Goal: Information Seeking & Learning: Learn about a topic

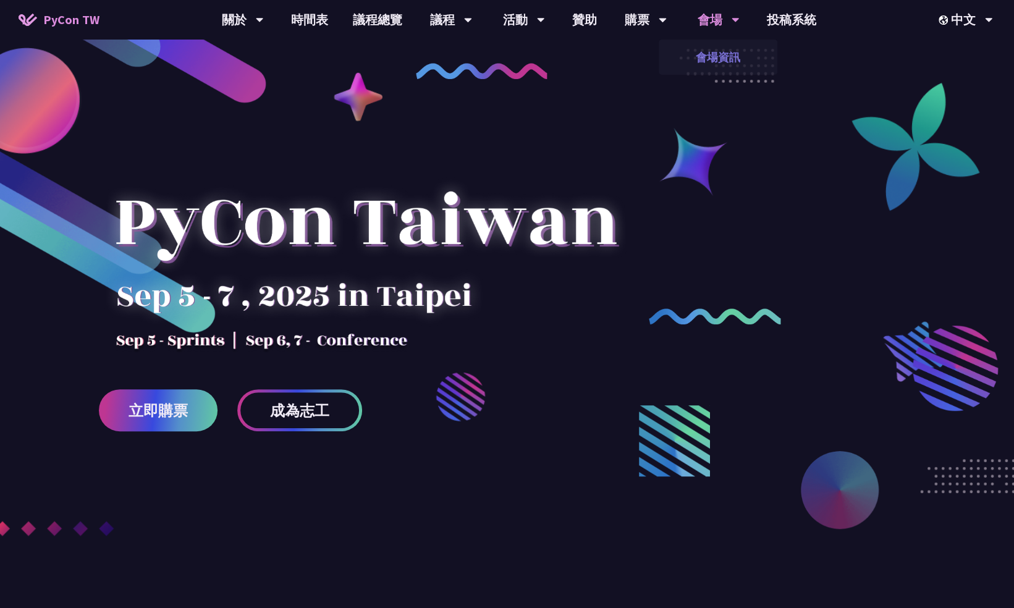
click at [721, 61] on link "會場資訊" at bounding box center [718, 57] width 119 height 29
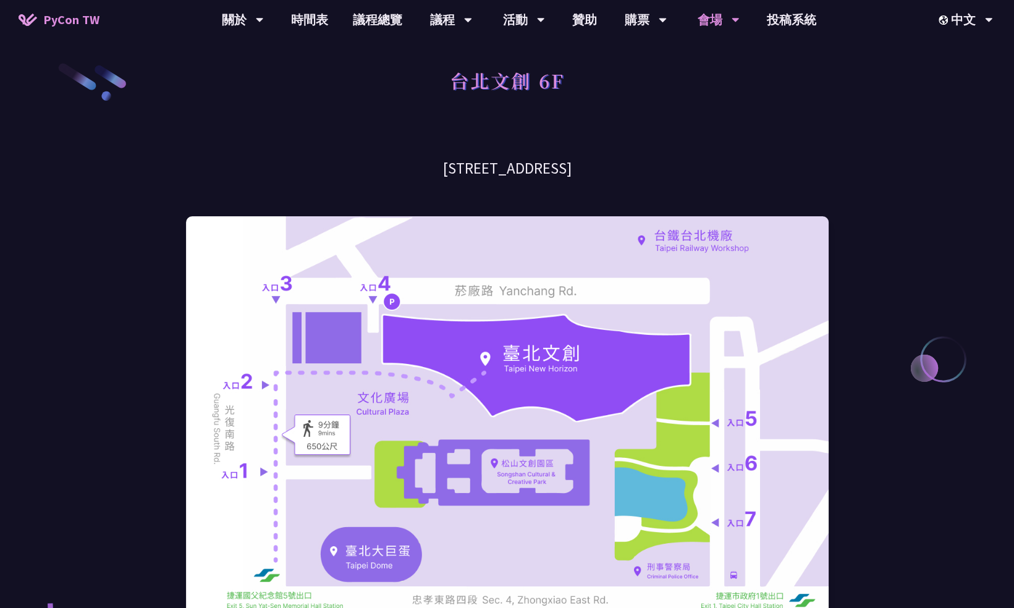
drag, startPoint x: 617, startPoint y: 167, endPoint x: 399, endPoint y: 170, distance: 218.2
click at [399, 170] on h3 "[STREET_ADDRESS]" at bounding box center [507, 169] width 643 height 22
copy h3 "[STREET_ADDRESS]"
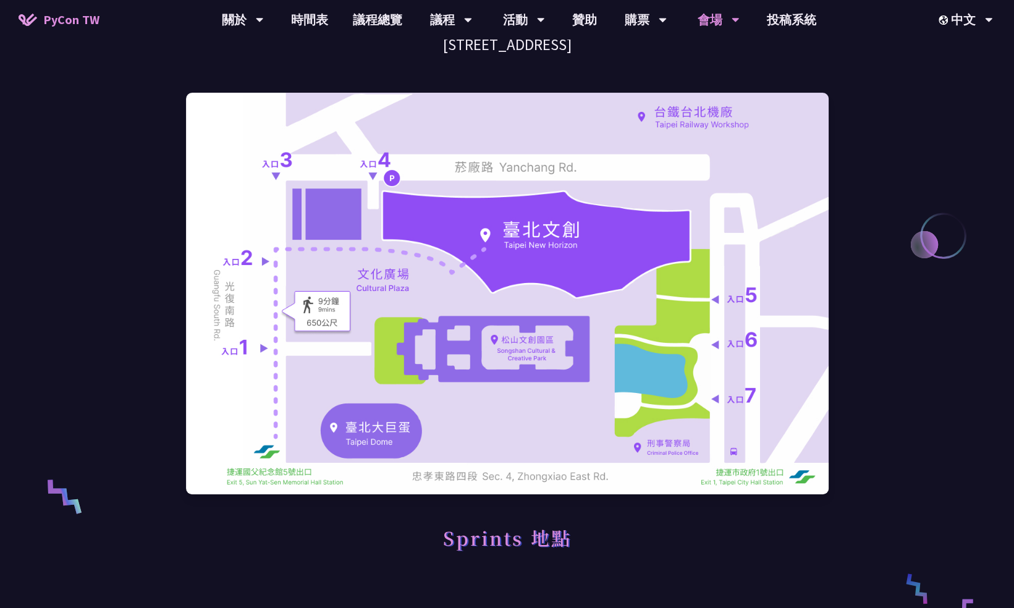
scroll to position [62, 0]
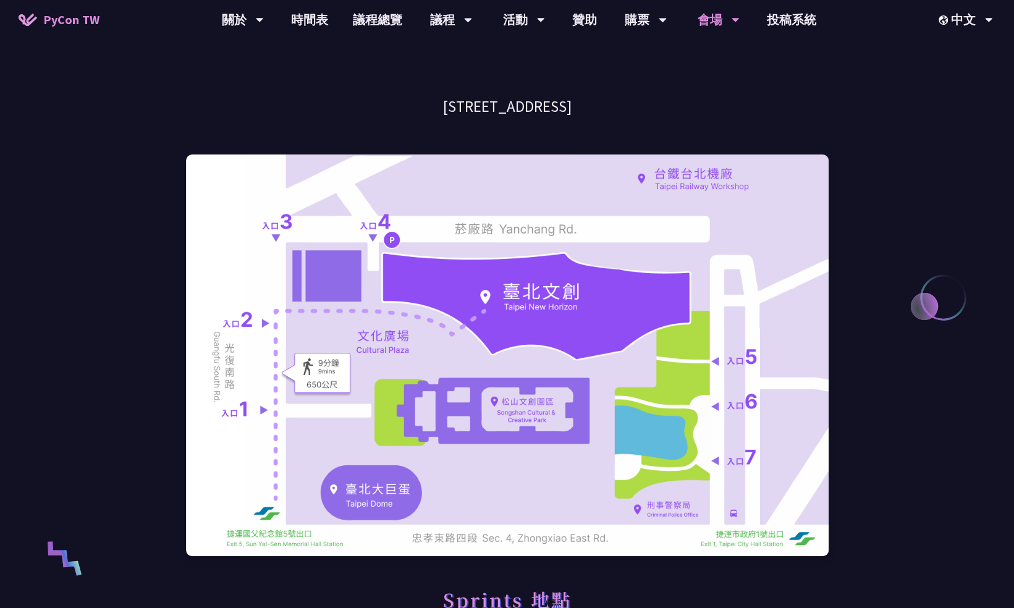
click at [630, 116] on h3 "[STREET_ADDRESS]" at bounding box center [507, 107] width 643 height 22
drag, startPoint x: 641, startPoint y: 109, endPoint x: 382, endPoint y: 101, distance: 259.7
click at [382, 101] on h3 "[STREET_ADDRESS]" at bounding box center [507, 107] width 643 height 22
copy h3 "[STREET_ADDRESS]"
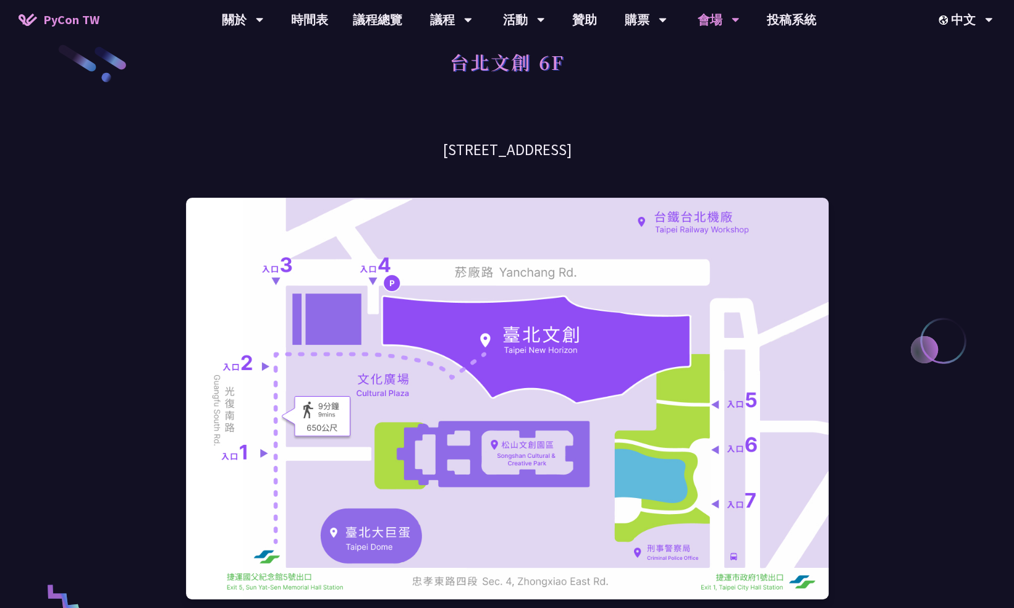
scroll to position [0, 0]
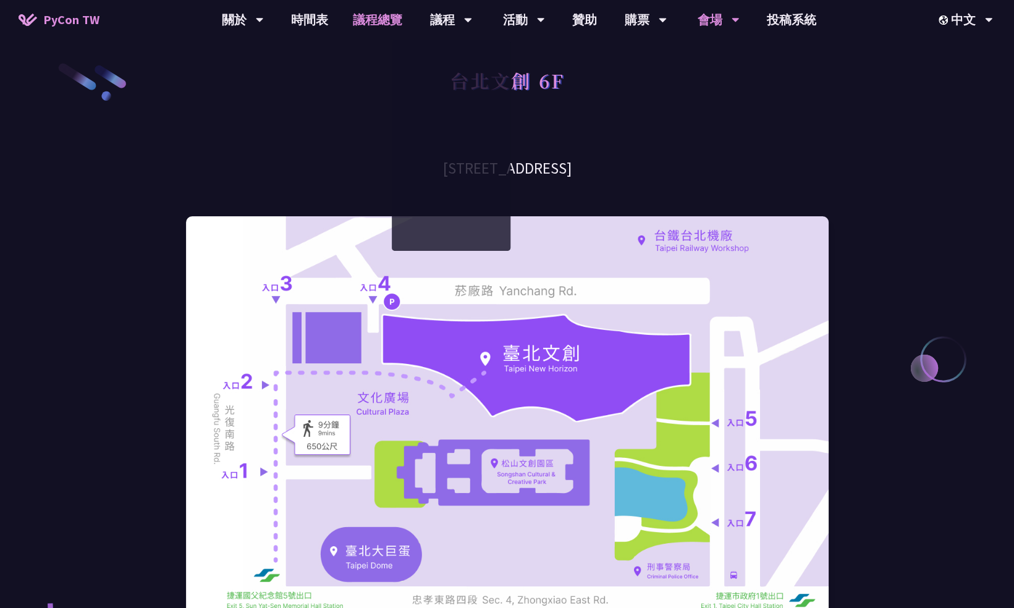
click at [387, 17] on link "議程總覽" at bounding box center [377, 20] width 74 height 40
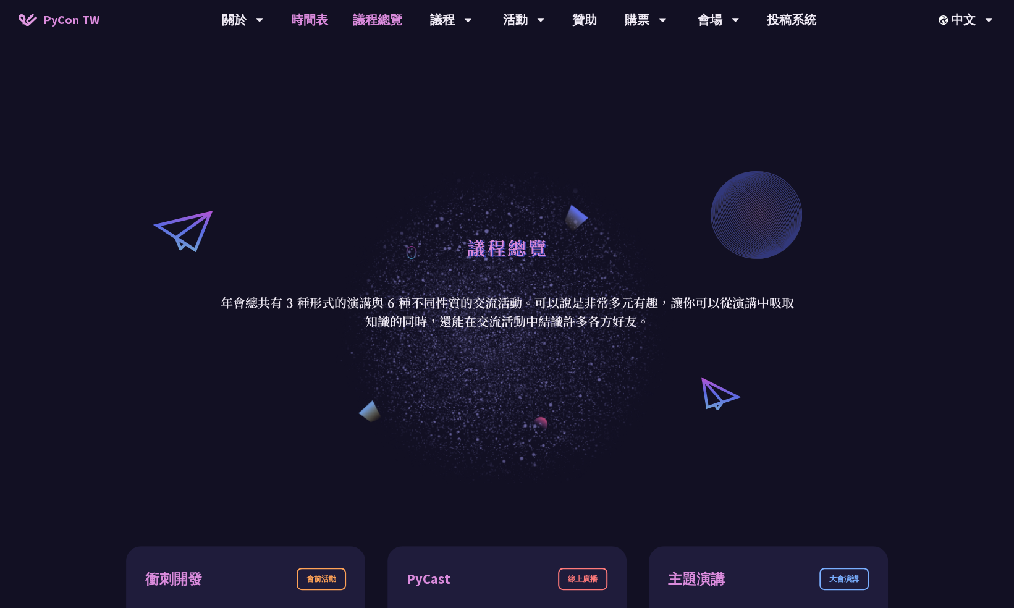
click at [310, 17] on link "時間表" at bounding box center [310, 20] width 62 height 40
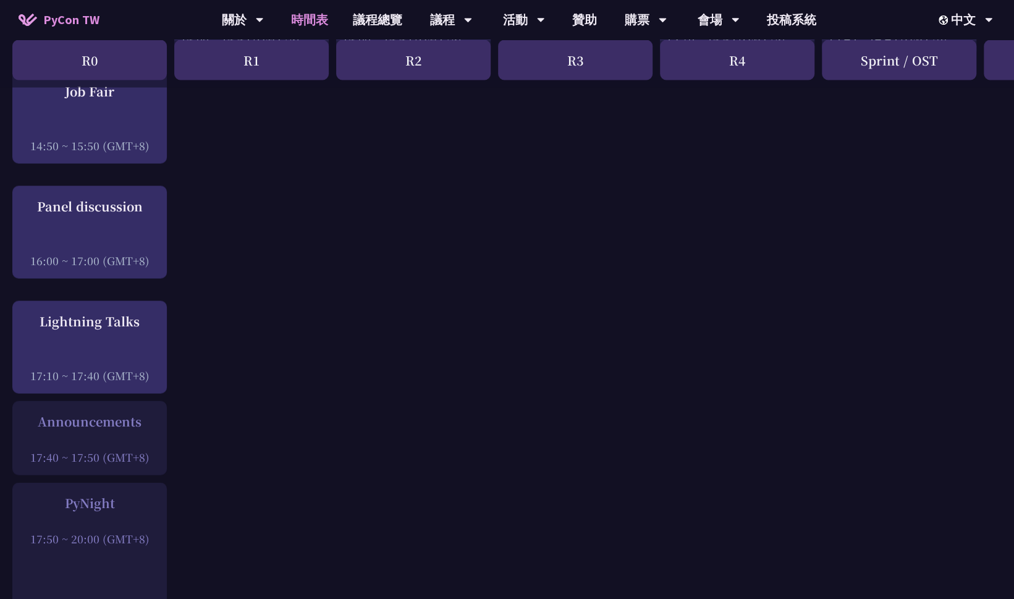
scroll to position [1421, 0]
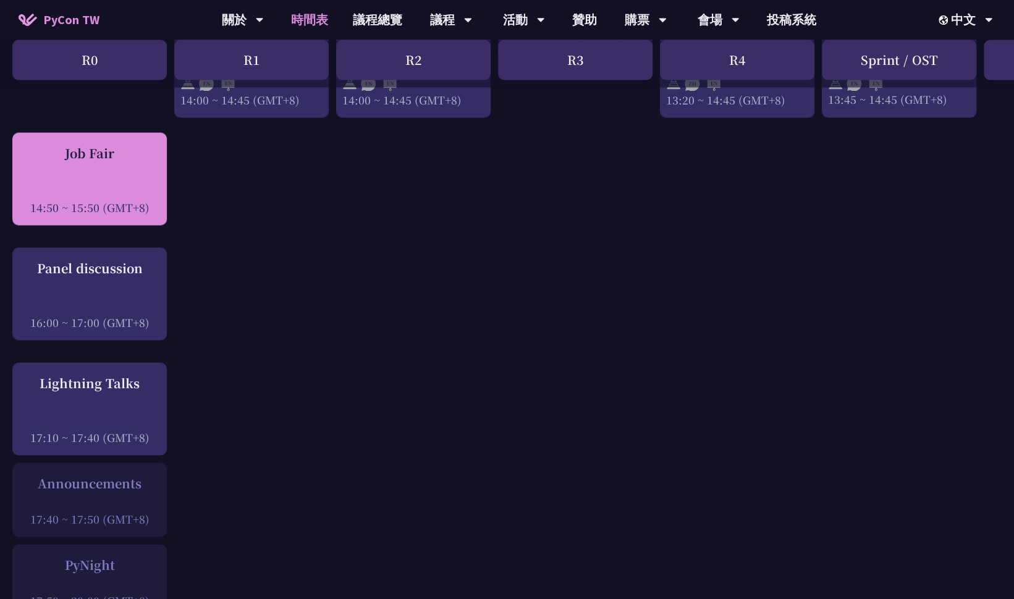
click at [129, 199] on div at bounding box center [90, 189] width 142 height 19
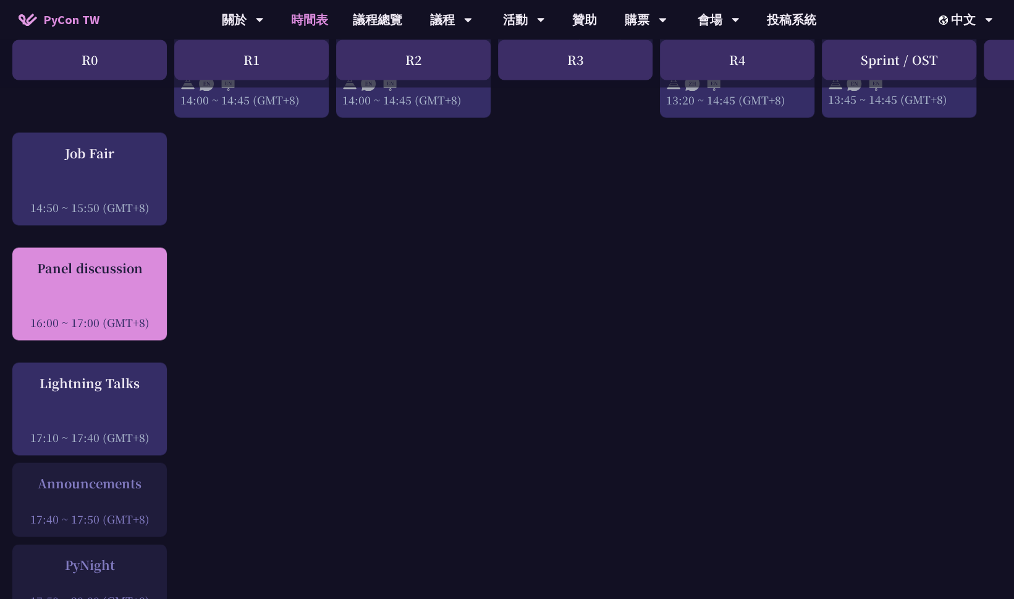
click at [141, 301] on div "Panel discussion 16:00 ~ 17:00 (GMT+8)" at bounding box center [90, 293] width 142 height 71
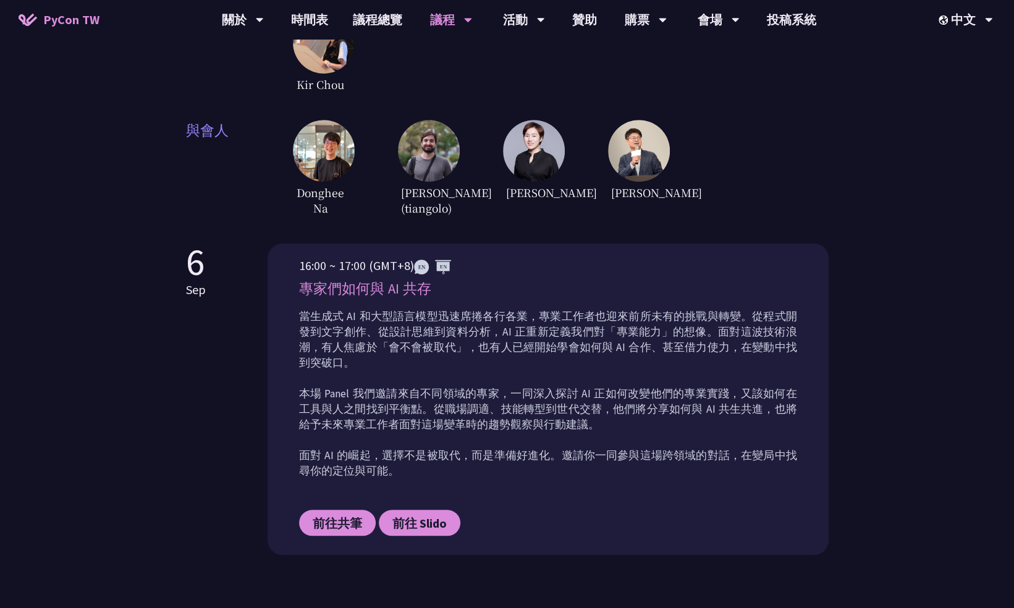
scroll to position [371, 0]
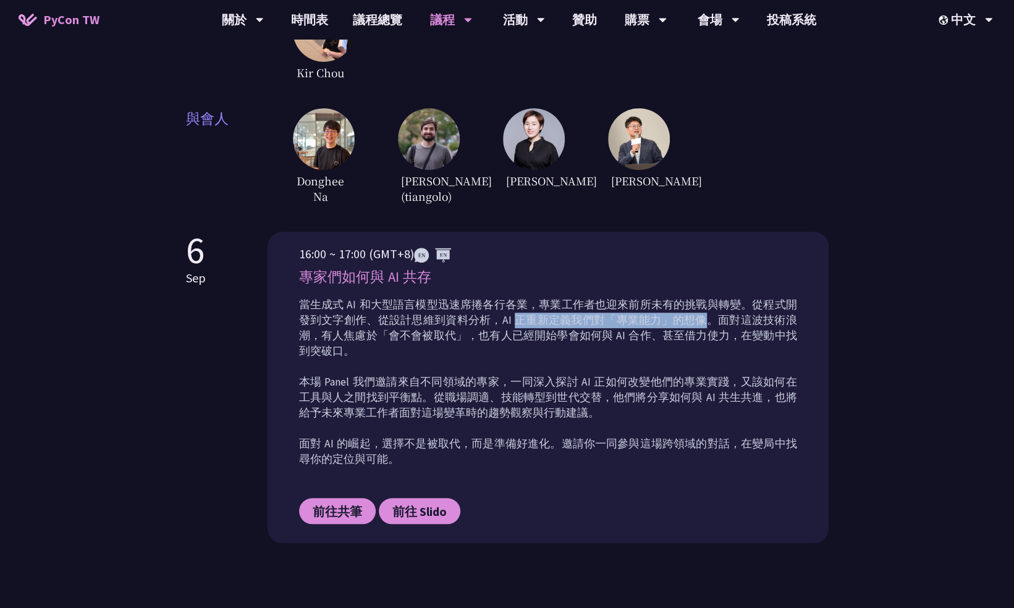
drag, startPoint x: 496, startPoint y: 319, endPoint x: 681, endPoint y: 322, distance: 185.4
click at [680, 322] on p "當生成式 AI 和大型語言模型迅速席捲各行各業，專業工作者也迎來前所未有的挑戰與轉變。從程式開發到文字創作、從設計思維到資料分析，AI 正重新定義我們對「專業…" at bounding box center [548, 382] width 498 height 170
drag, startPoint x: 681, startPoint y: 322, endPoint x: 772, endPoint y: 324, distance: 91.5
click at [772, 324] on p "當生成式 AI 和大型語言模型迅速席捲各行各業，專業工作者也迎來前所未有的挑戰與轉變。從程式開發到文字創作、從設計思維到資料分析，AI 正重新定義我們對「專業…" at bounding box center [548, 382] width 498 height 170
drag, startPoint x: 355, startPoint y: 329, endPoint x: 410, endPoint y: 329, distance: 55.6
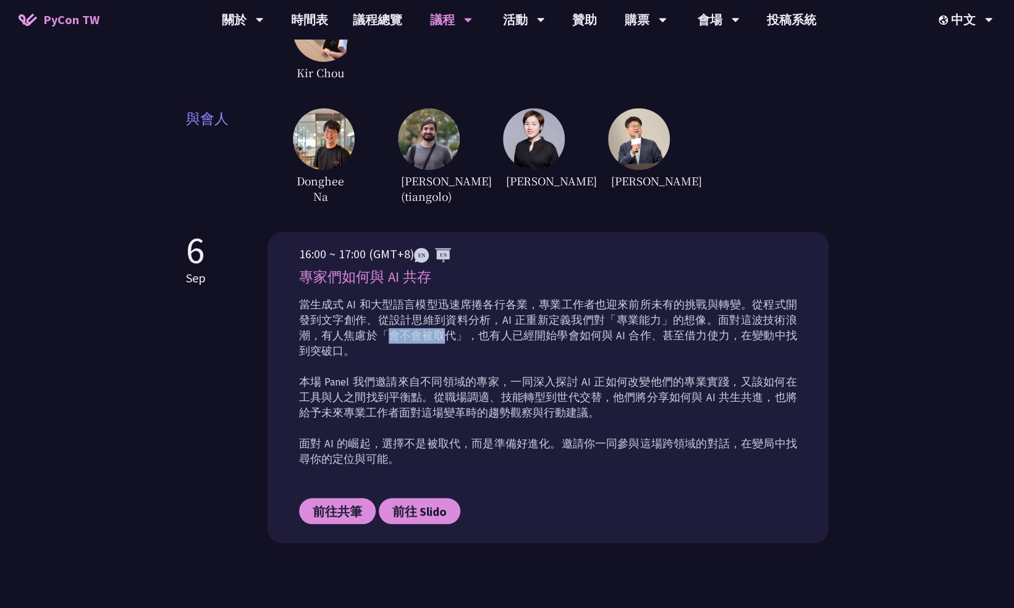
click at [410, 329] on p "當生成式 AI 和大型語言模型迅速席捲各行各業，專業工作者也迎來前所未有的挑戰與轉變。從程式開發到文字創作、從設計思維到資料分析，AI 正重新定義我們對「專業…" at bounding box center [548, 382] width 498 height 170
drag, startPoint x: 410, startPoint y: 329, endPoint x: 592, endPoint y: 337, distance: 181.9
click at [592, 337] on p "當生成式 AI 和大型語言模型迅速席捲各行各業，專業工作者也迎來前所未有的挑戰與轉變。從程式開發到文字創作、從設計思維到資料分析，AI 正重新定義我們對「專業…" at bounding box center [548, 382] width 498 height 170
drag, startPoint x: 592, startPoint y: 337, endPoint x: 779, endPoint y: 344, distance: 186.7
click at [779, 344] on p "當生成式 AI 和大型語言模型迅速席捲各行各業，專業工作者也迎來前所未有的挑戰與轉變。從程式開發到文字創作、從設計思維到資料分析，AI 正重新定義我們對「專業…" at bounding box center [548, 382] width 498 height 170
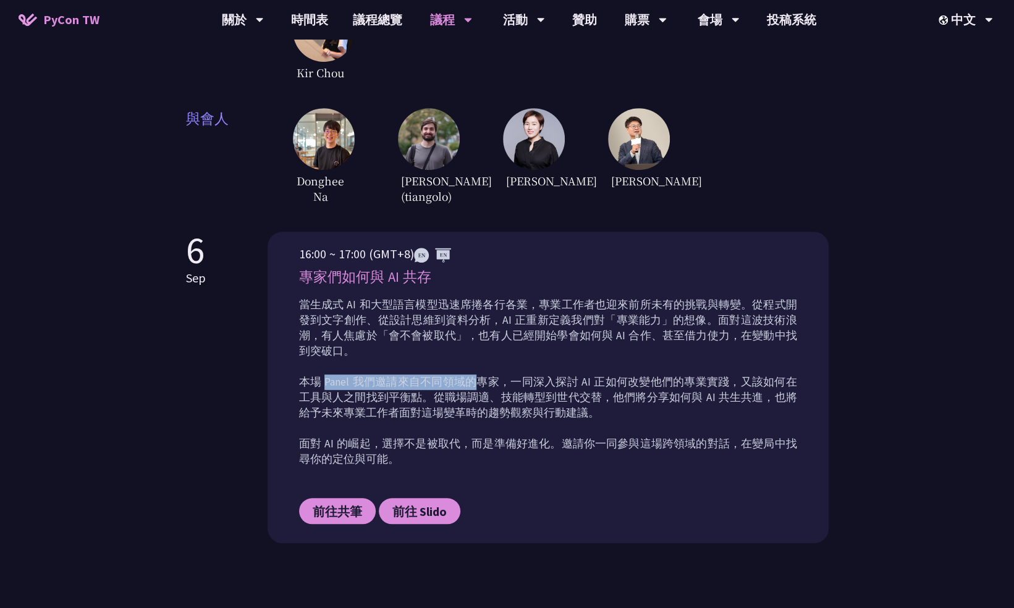
drag, startPoint x: 331, startPoint y: 364, endPoint x: 479, endPoint y: 368, distance: 147.7
click at [478, 368] on p "當生成式 AI 和大型語言模型迅速席捲各行各業，專業工作者也迎來前所未有的挑戰與轉變。從程式開發到文字創作、從設計思維到資料分析，AI 正重新定義我們對「專業…" at bounding box center [548, 382] width 498 height 170
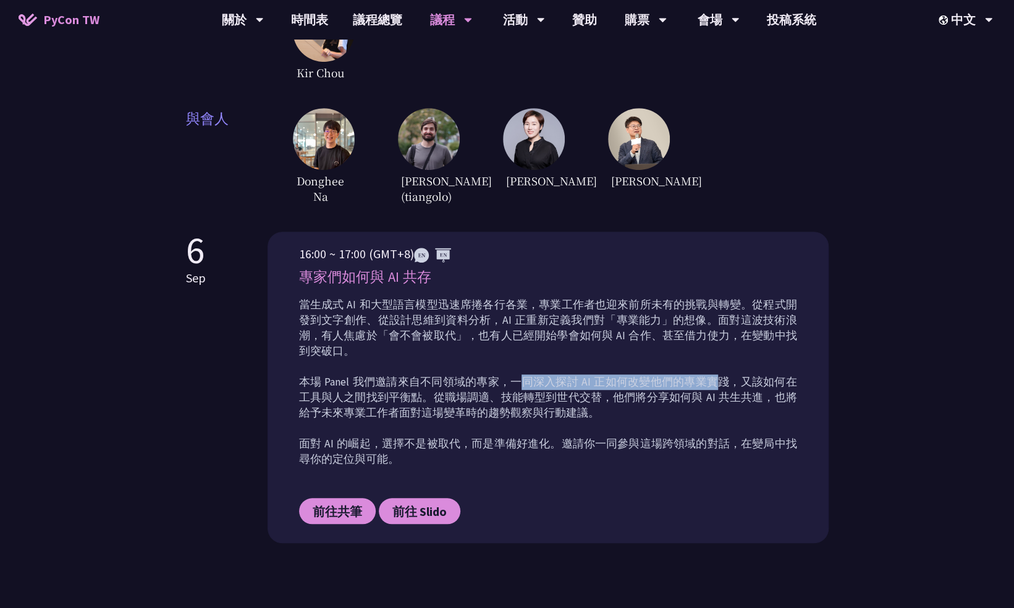
drag, startPoint x: 479, startPoint y: 368, endPoint x: 712, endPoint y: 370, distance: 233.0
click at [712, 370] on p "當生成式 AI 和大型語言模型迅速席捲各行各業，專業工作者也迎來前所未有的挑戰與轉變。從程式開發到文字創作、從設計思維到資料分析，AI 正重新定義我們對「專業…" at bounding box center [548, 382] width 498 height 170
drag, startPoint x: 307, startPoint y: 378, endPoint x: 395, endPoint y: 376, distance: 89.0
click at [394, 376] on p "當生成式 AI 和大型語言模型迅速席捲各行各業，專業工作者也迎來前所未有的挑戰與轉變。從程式開發到文字創作、從設計思維到資料分析，AI 正重新定義我們對「專業…" at bounding box center [548, 382] width 498 height 170
drag, startPoint x: 395, startPoint y: 376, endPoint x: 470, endPoint y: 381, distance: 75.0
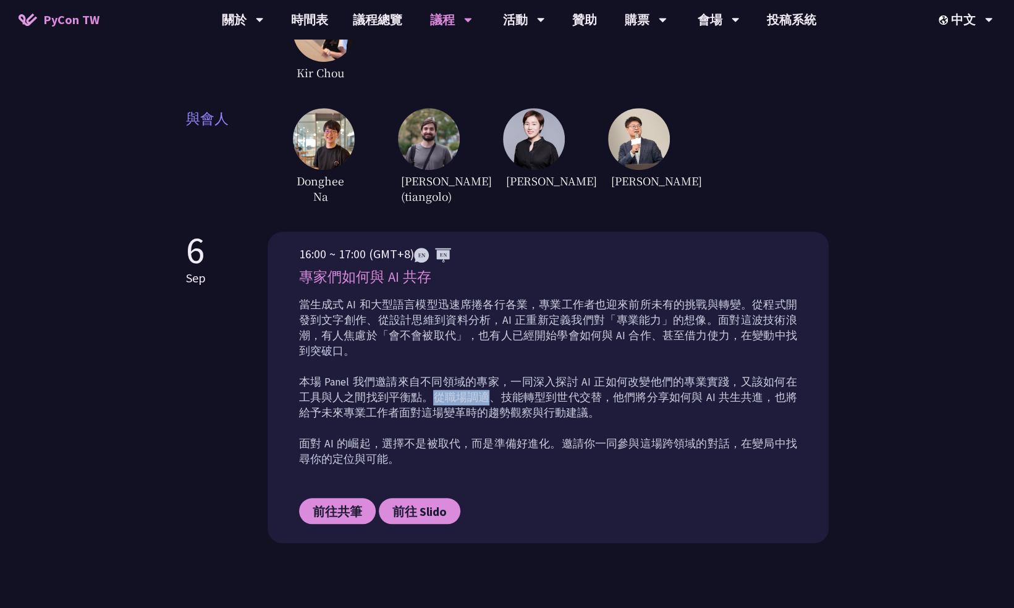
click at [470, 381] on p "當生成式 AI 和大型語言模型迅速席捲各行各業，專業工作者也迎來前所未有的挑戰與轉變。從程式開發到文字創作、從設計思維到資料分析，AI 正重新定義我們對「專業…" at bounding box center [548, 382] width 498 height 170
drag, startPoint x: 470, startPoint y: 381, endPoint x: 572, endPoint y: 384, distance: 101.4
click at [572, 384] on p "當生成式 AI 和大型語言模型迅速席捲各行各業，專業工作者也迎來前所未有的挑戰與轉變。從程式開發到文字創作、從設計思維到資料分析，AI 正重新定義我們對「專業…" at bounding box center [548, 382] width 498 height 170
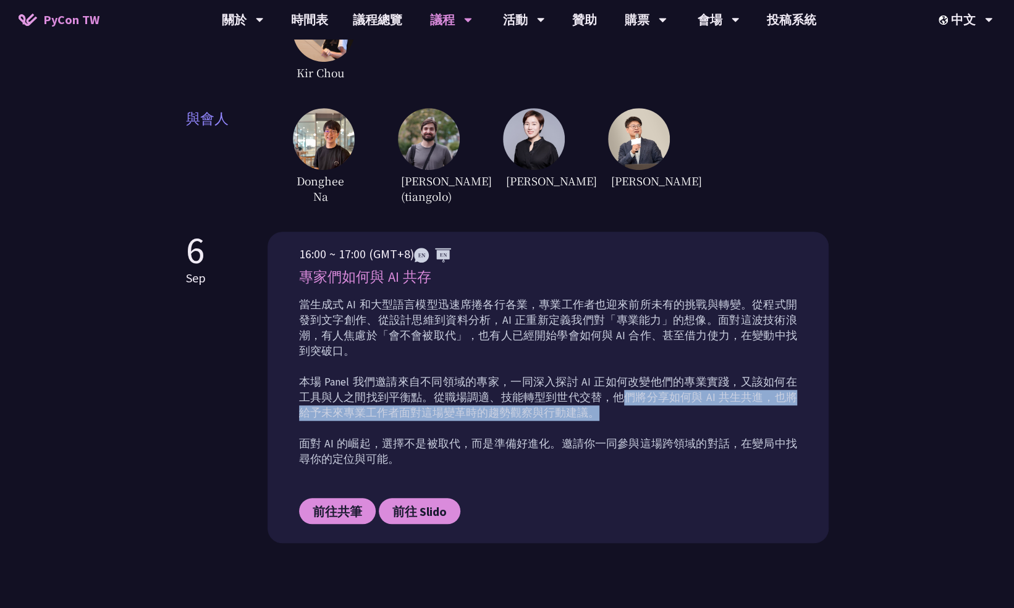
drag, startPoint x: 572, startPoint y: 384, endPoint x: 720, endPoint y: 389, distance: 148.4
click at [720, 389] on p "當生成式 AI 和大型語言模型迅速席捲各行各業，專業工作者也迎來前所未有的挑戰與轉變。從程式開發到文字創作、從設計思維到資料分析，AI 正重新定義我們對「專業…" at bounding box center [548, 382] width 498 height 170
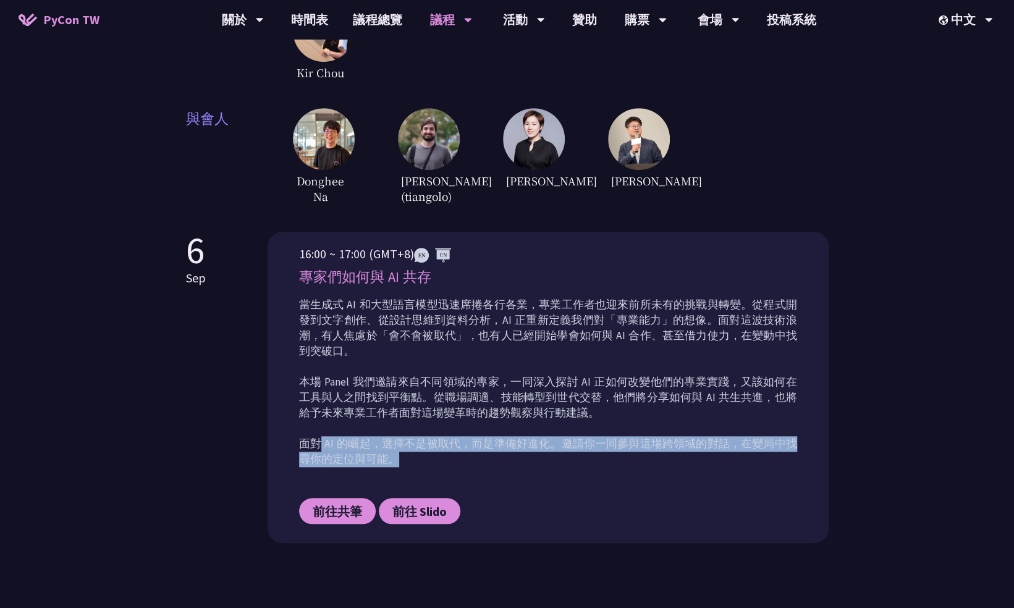
drag, startPoint x: 315, startPoint y: 430, endPoint x: 539, endPoint y: 444, distance: 224.2
click at [539, 444] on p "當生成式 AI 和大型語言模型迅速席捲各行各業，專業工作者也迎來前所未有的挑戰與轉變。從程式開發到文字創作、從設計思維到資料分析，AI 正重新定義我們對「專業…" at bounding box center [548, 382] width 498 height 170
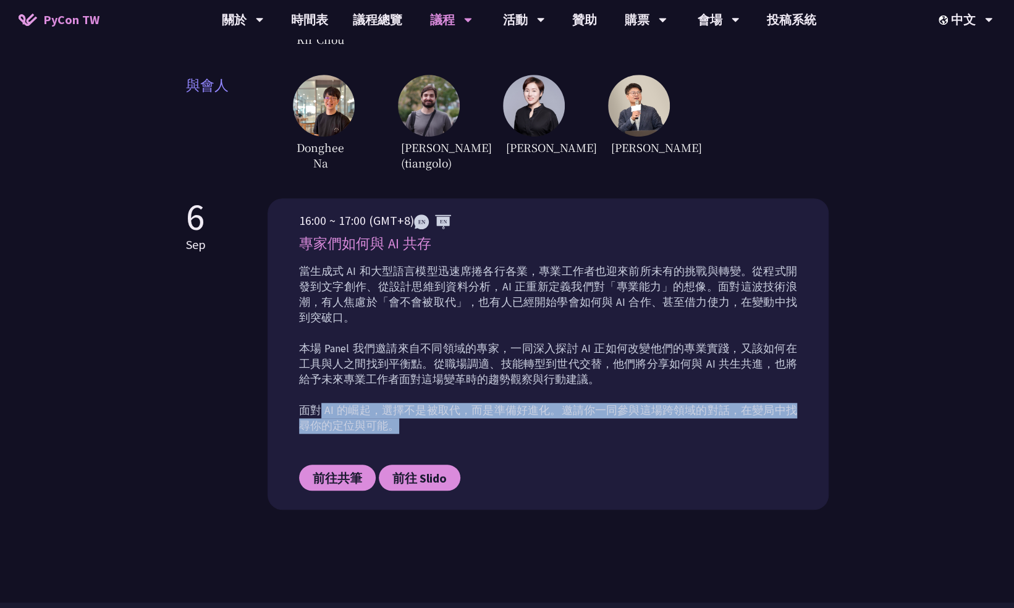
scroll to position [309, 0]
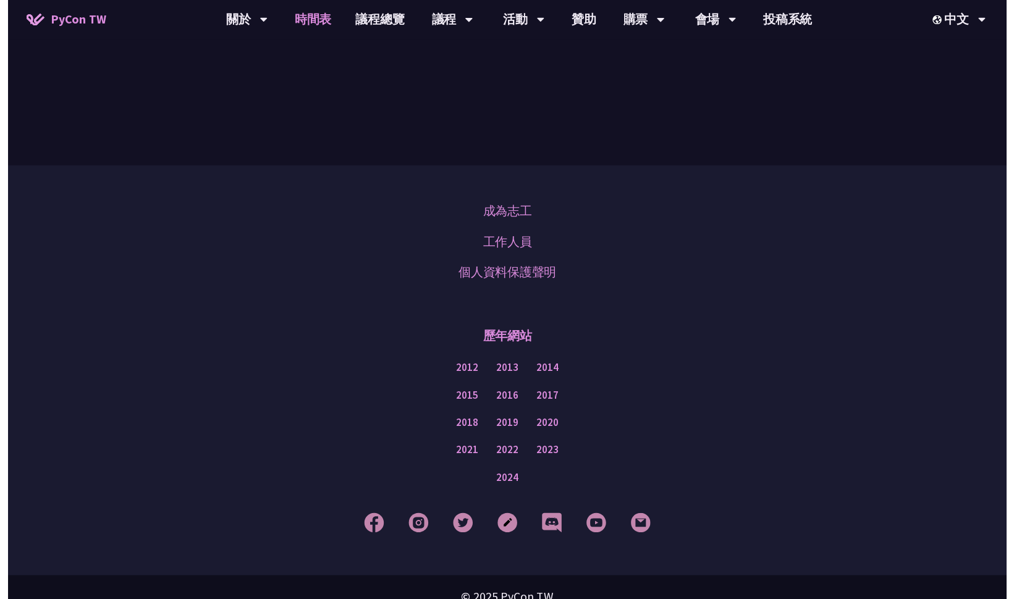
scroll to position [1421, 0]
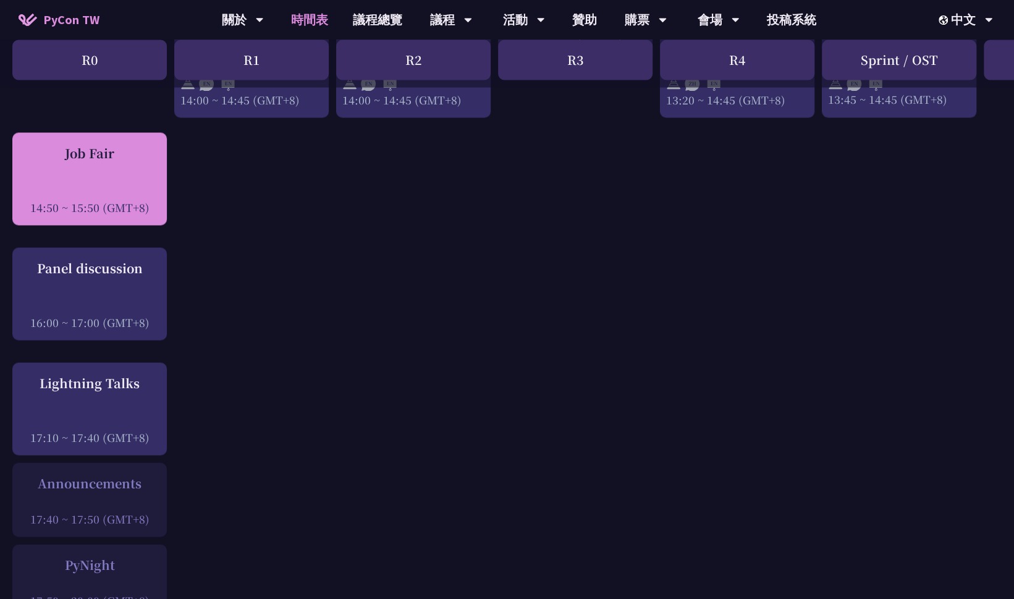
click at [100, 199] on div at bounding box center [90, 189] width 142 height 19
click at [130, 199] on div at bounding box center [90, 189] width 142 height 19
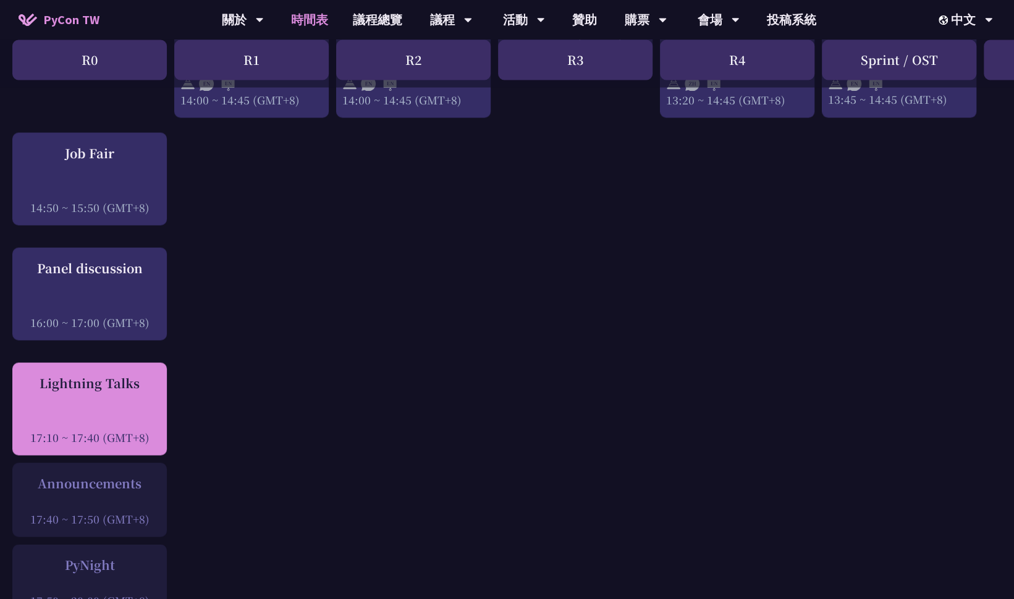
click at [114, 421] on div "Lightning Talks 17:10 ~ 17:40 (GMT+8)" at bounding box center [90, 408] width 142 height 71
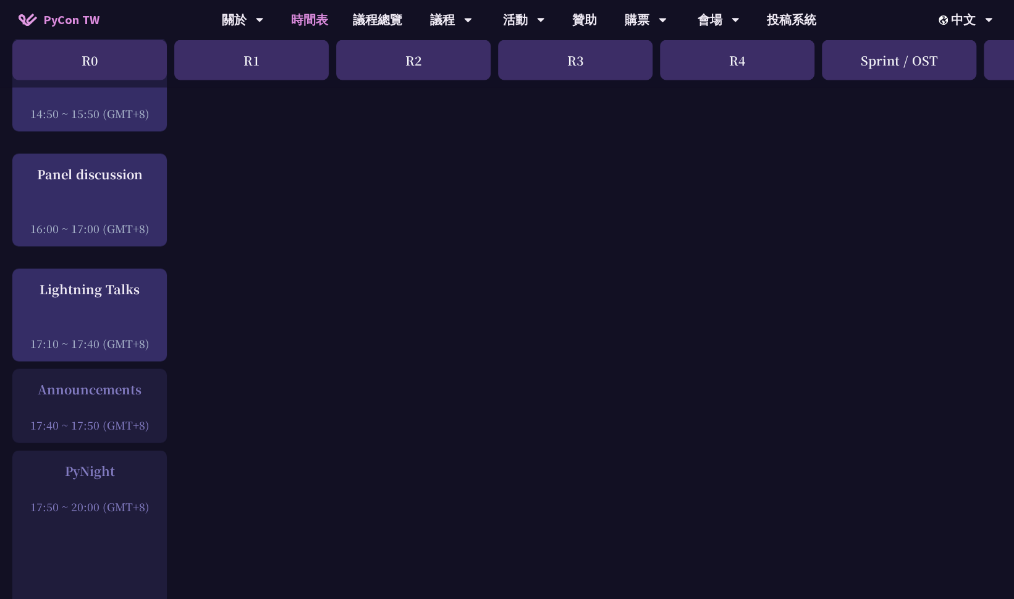
scroll to position [1607, 0]
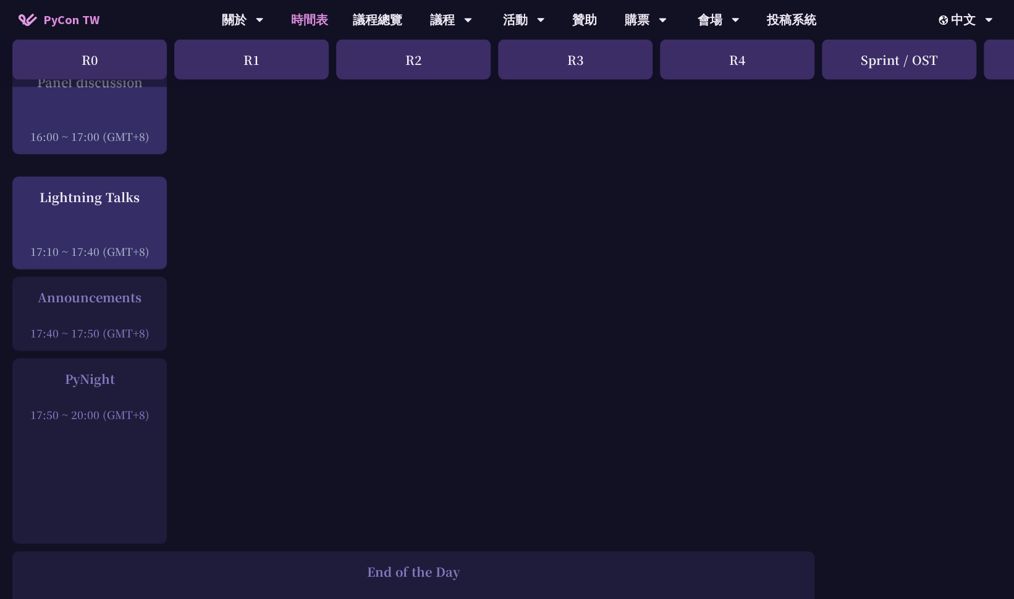
click at [93, 322] on div at bounding box center [90, 316] width 142 height 19
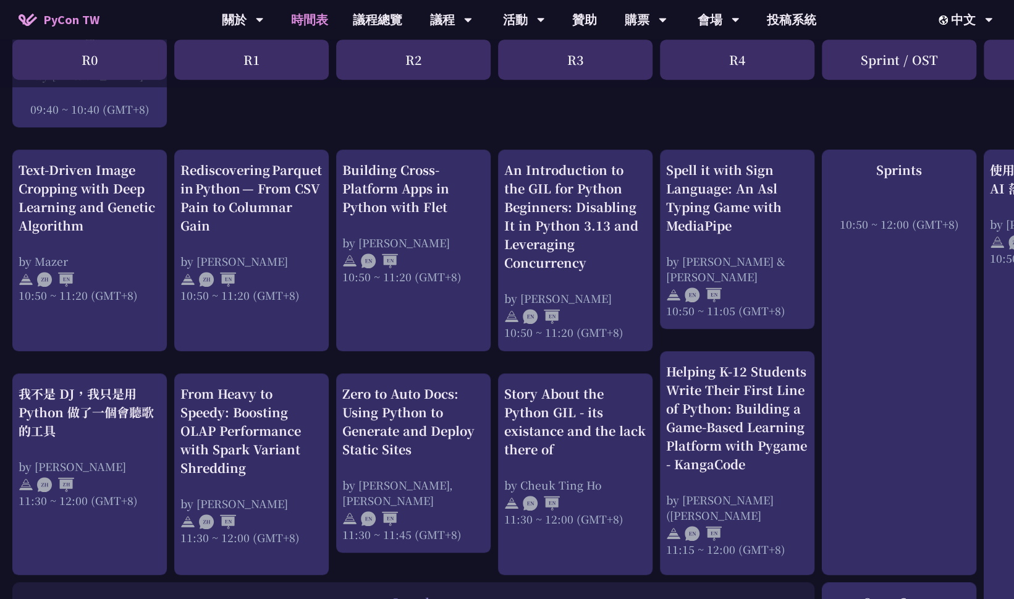
scroll to position [124, 0]
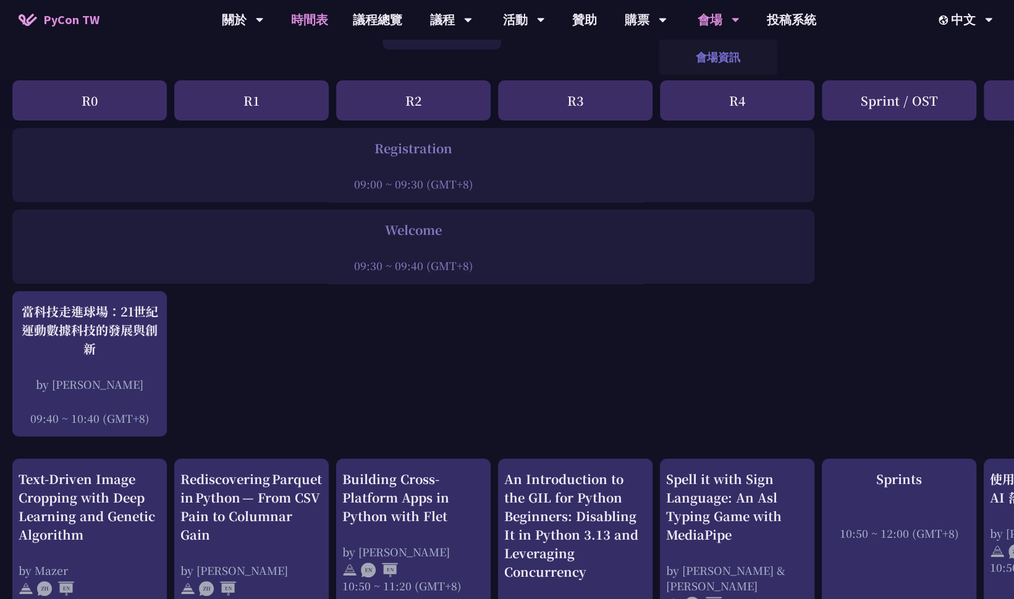
click at [713, 67] on link "會場資訊" at bounding box center [718, 57] width 119 height 29
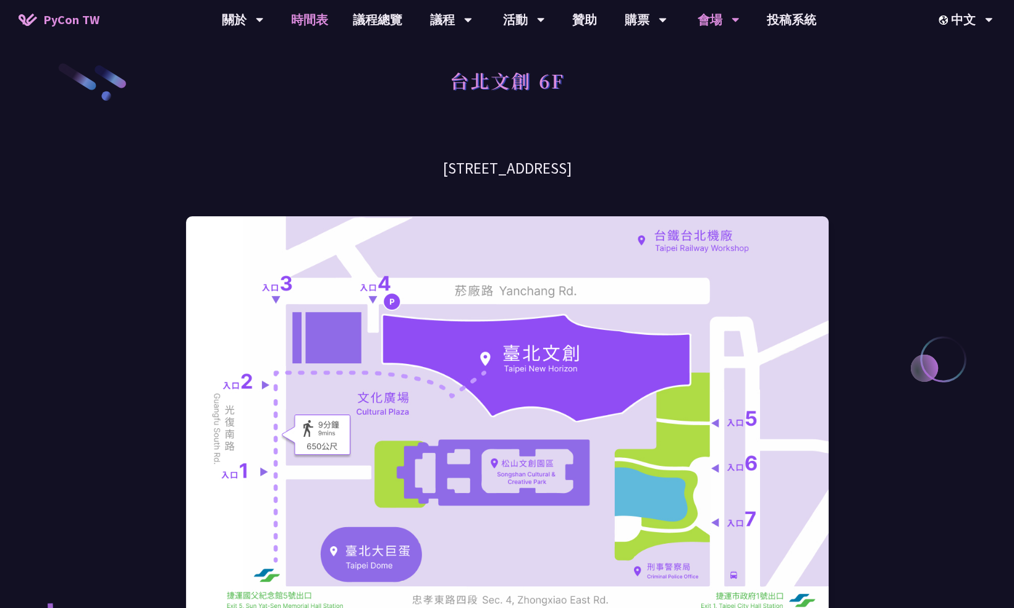
click at [299, 21] on link "時間表" at bounding box center [310, 20] width 62 height 40
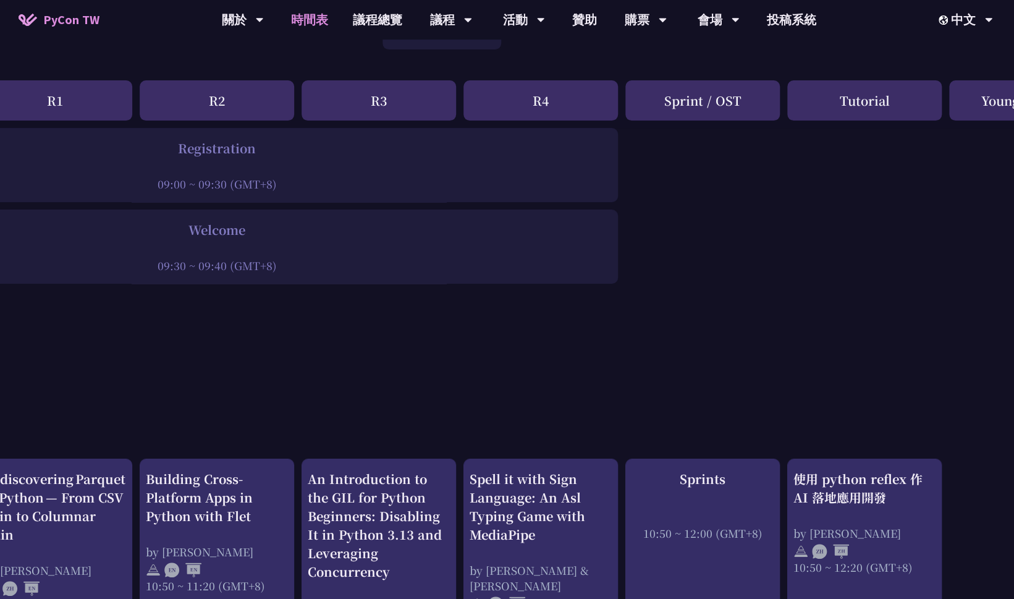
scroll to position [124, 298]
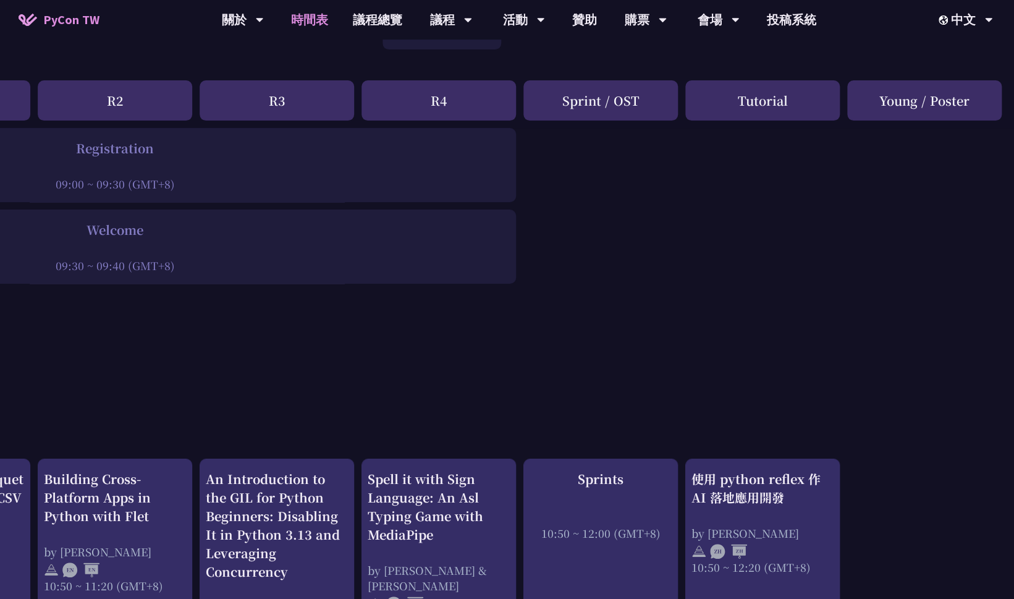
click at [766, 105] on div "Tutorial" at bounding box center [762, 100] width 154 height 40
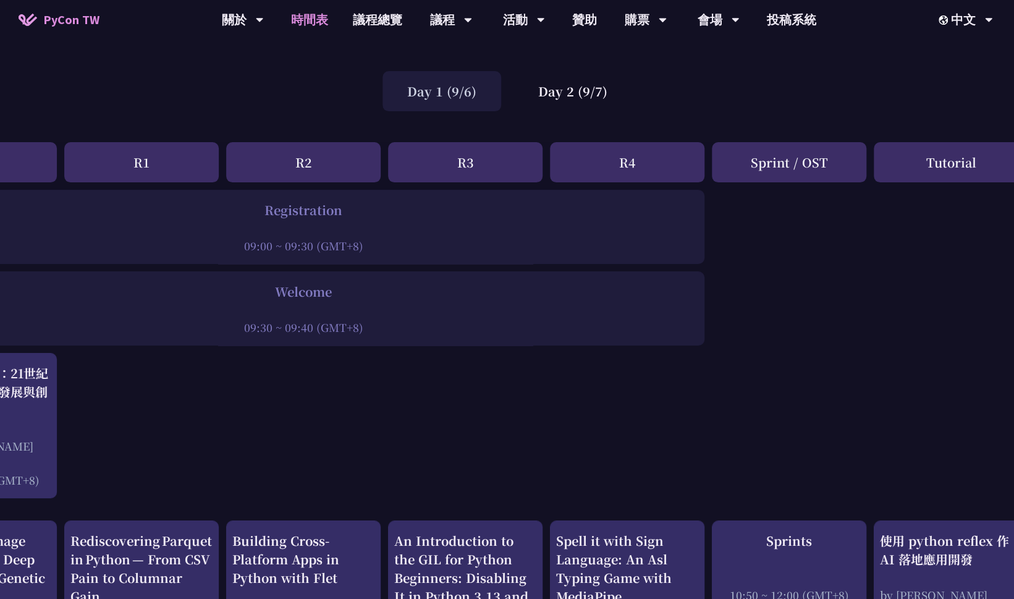
scroll to position [62, 0]
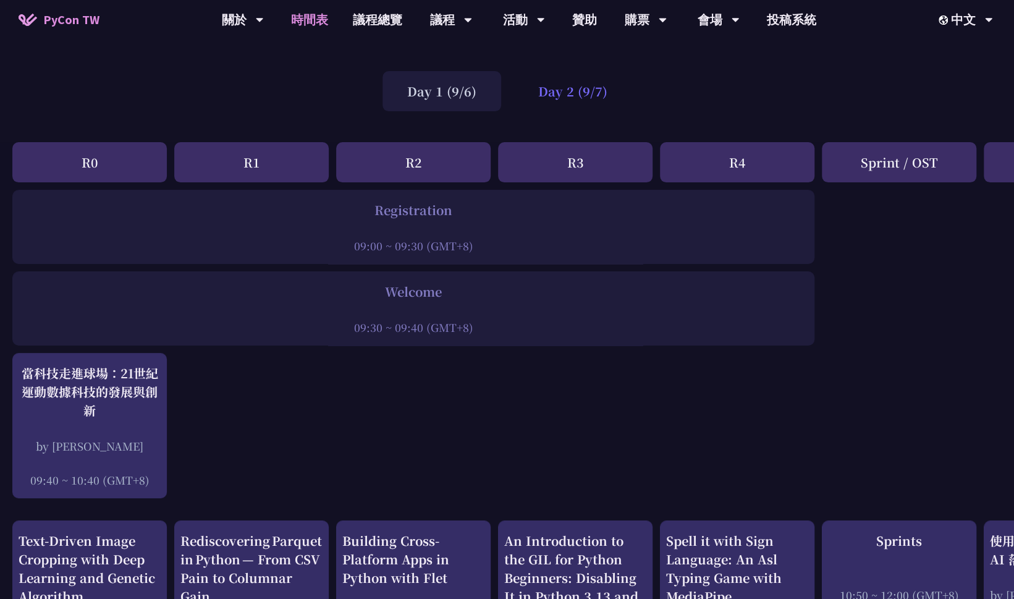
click at [555, 95] on div "Day 2 (9/7)" at bounding box center [573, 91] width 119 height 40
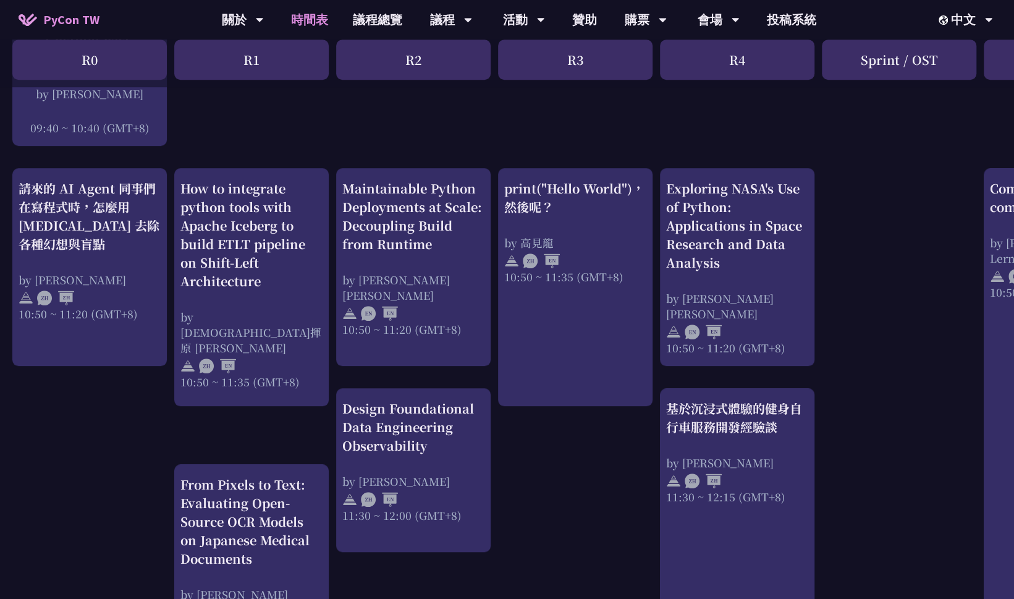
scroll to position [433, 0]
